Goal: Use online tool/utility: Utilize a website feature to perform a specific function

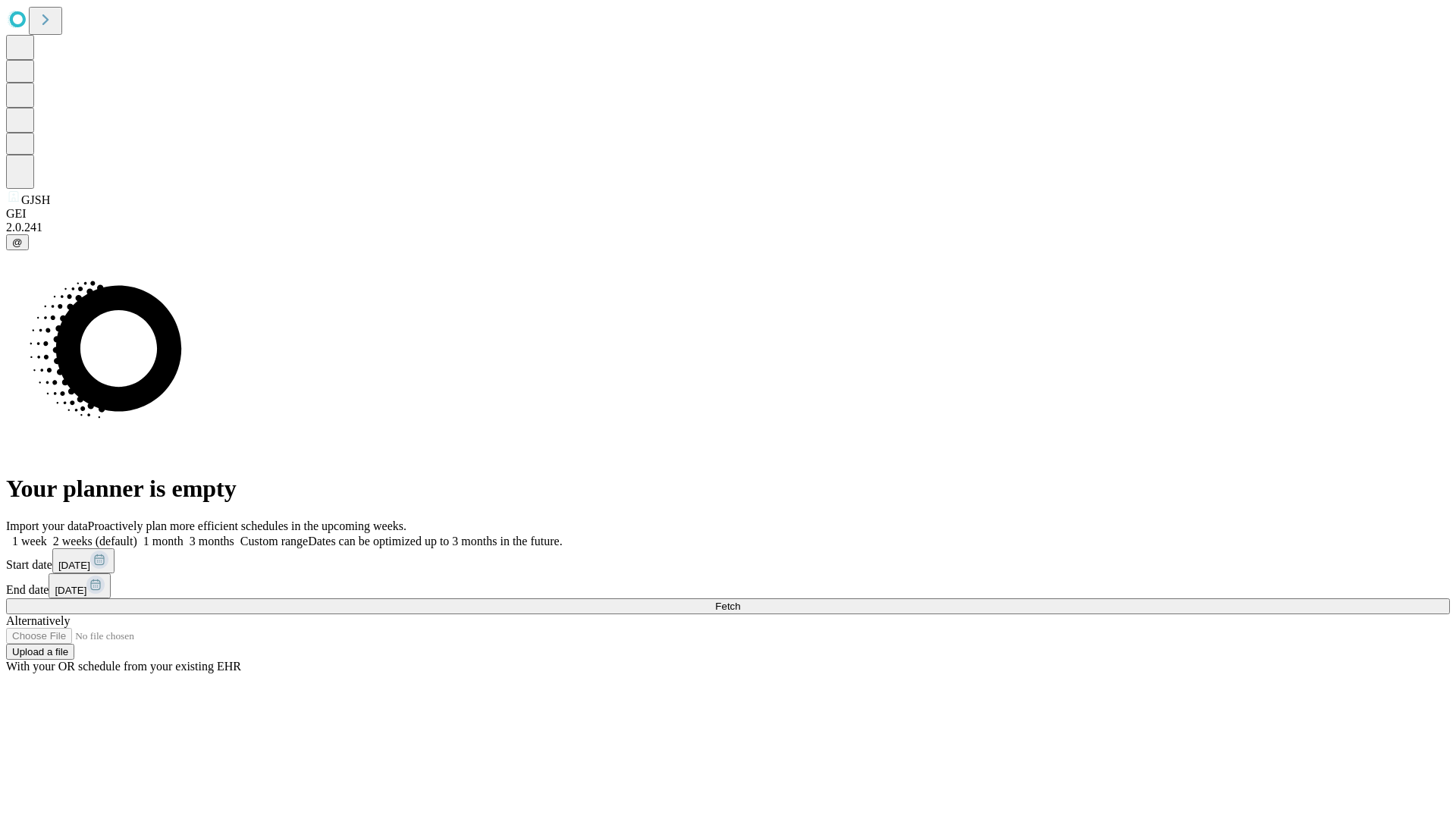
click at [740, 600] on span "Fetch" at bounding box center [727, 606] width 25 height 12
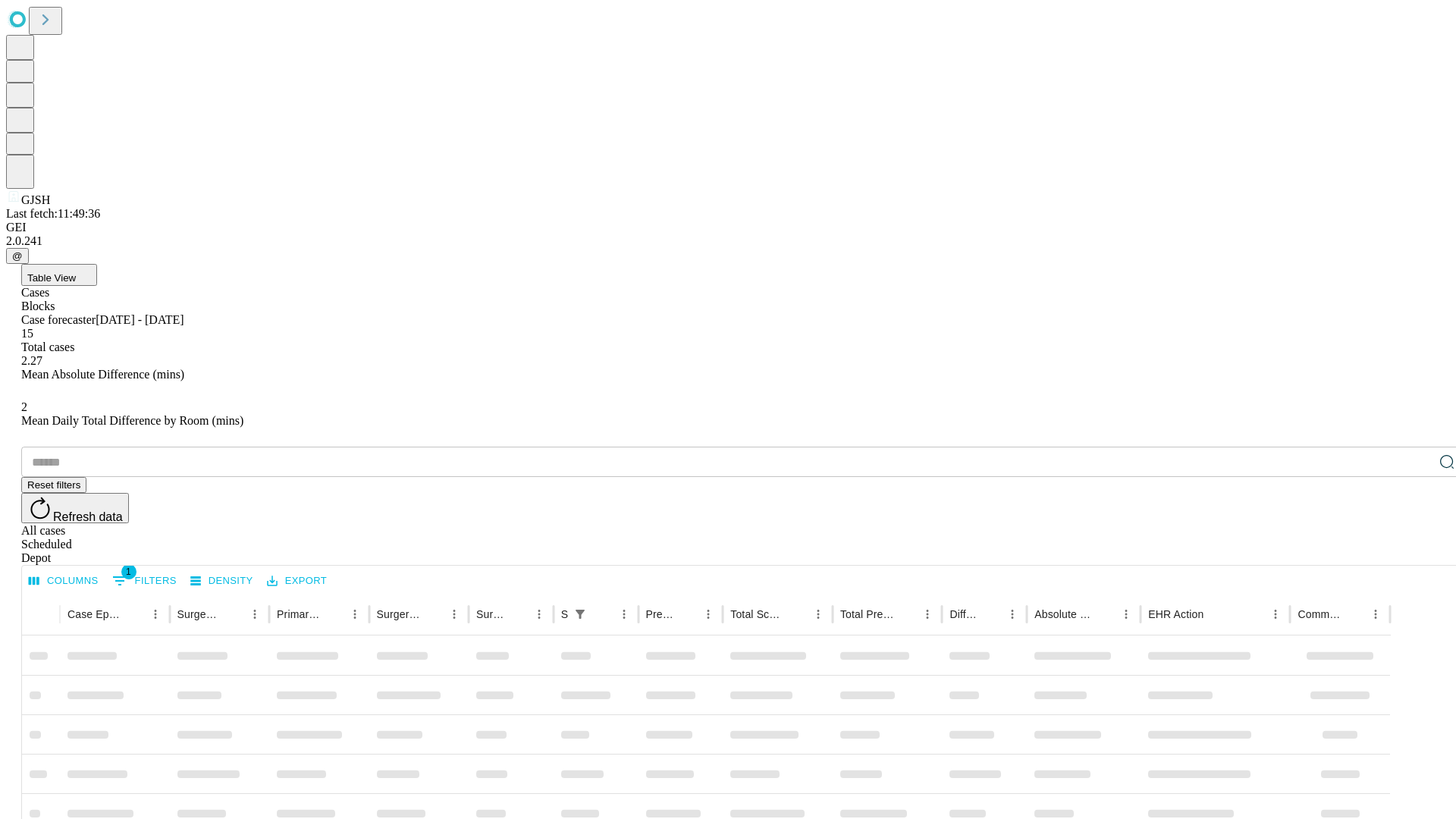
click at [76, 272] on span "Table View" at bounding box center [51, 278] width 48 height 12
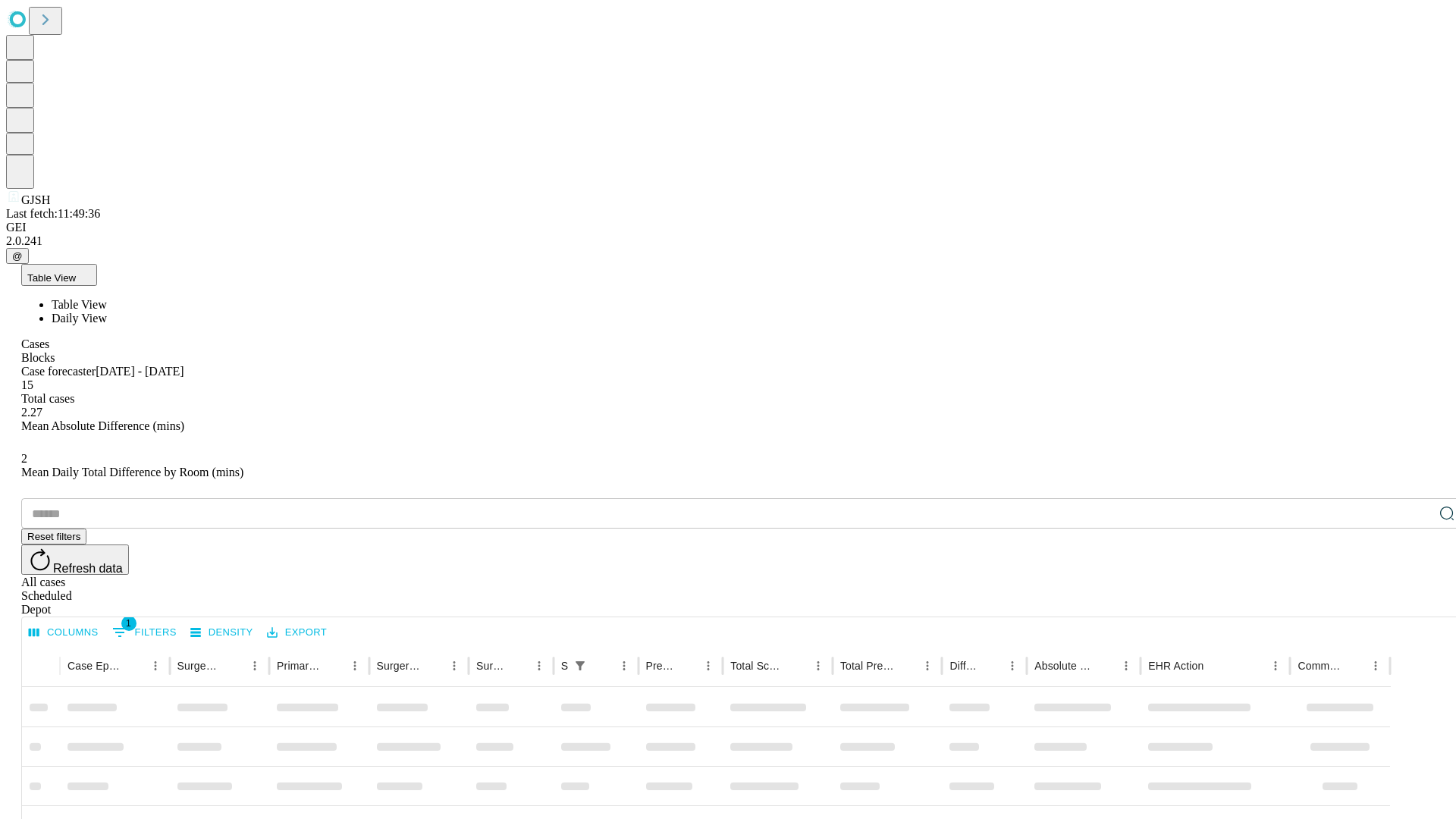
click at [106, 311] on span "Daily View" at bounding box center [79, 317] width 55 height 13
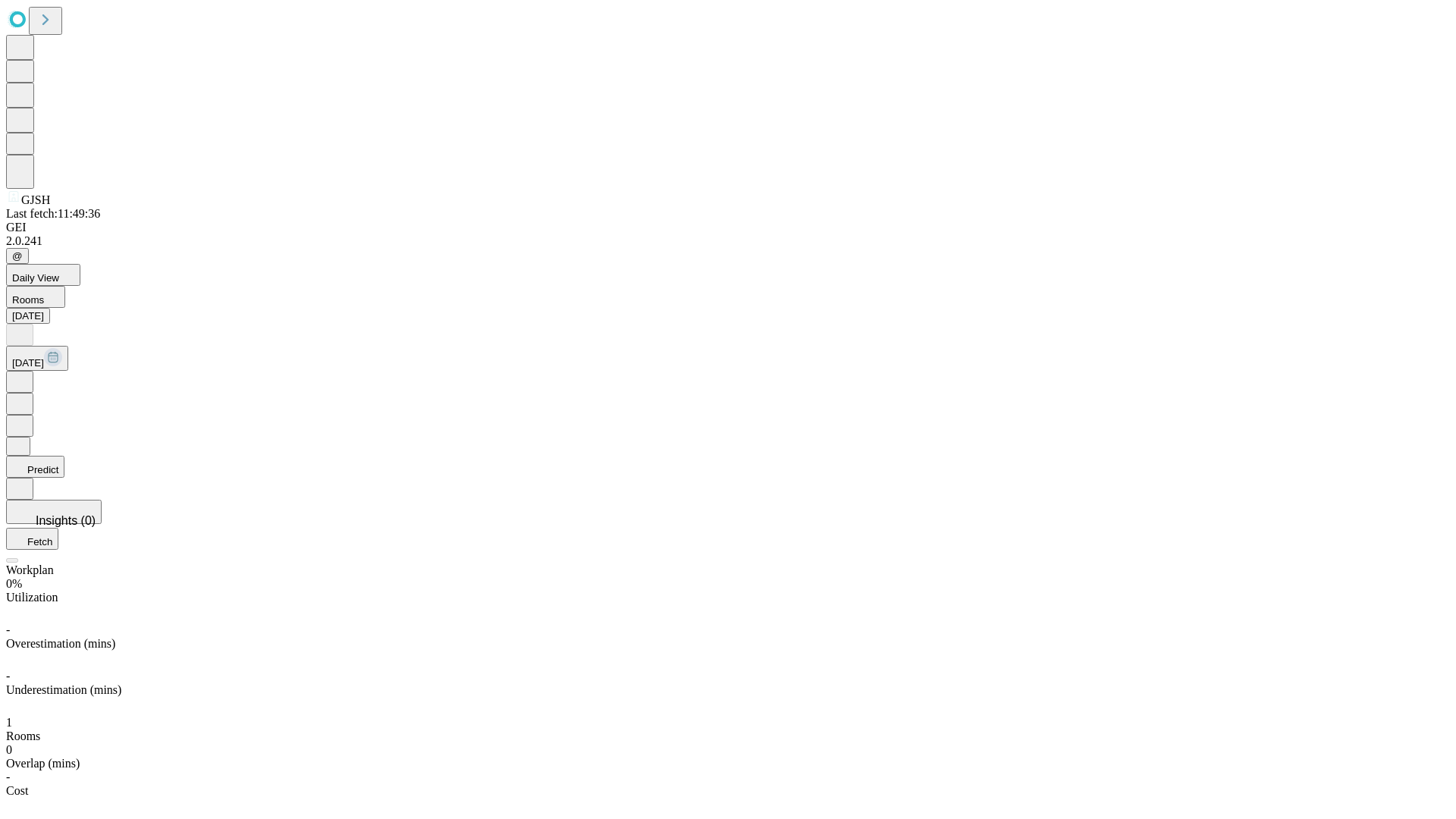
click at [64, 455] on button "Predict" at bounding box center [35, 466] width 58 height 22
